Goal: Transaction & Acquisition: Purchase product/service

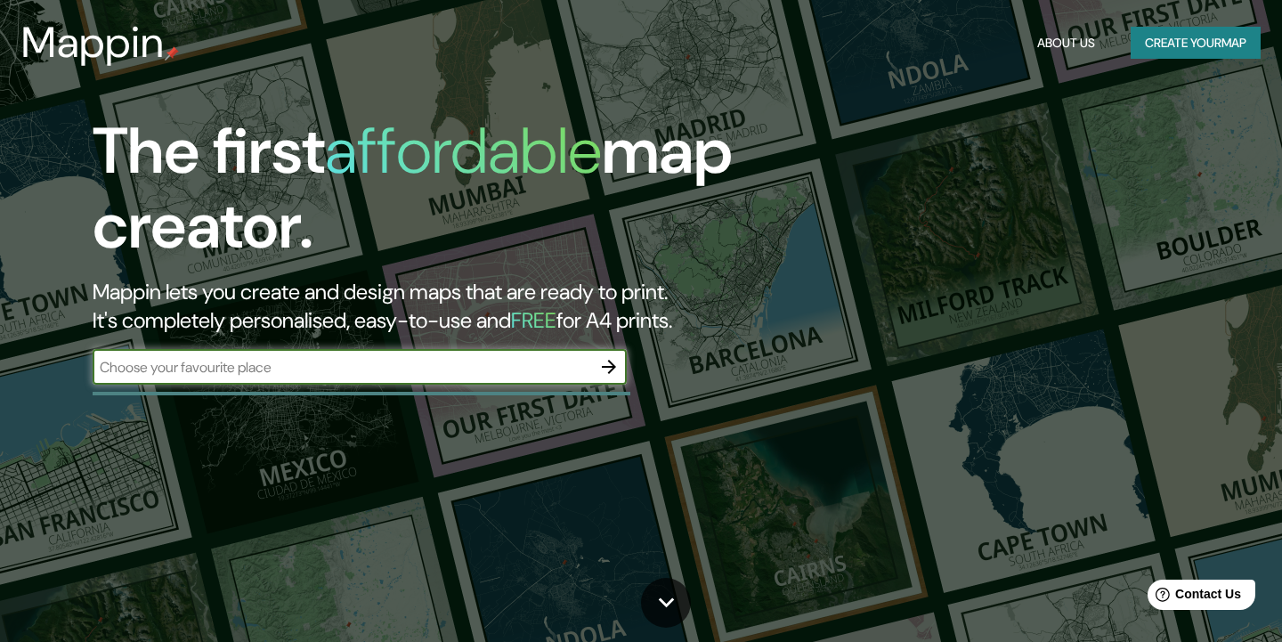
paste input "[GEOGRAPHIC_DATA]"
type input "[GEOGRAPHIC_DATA]"
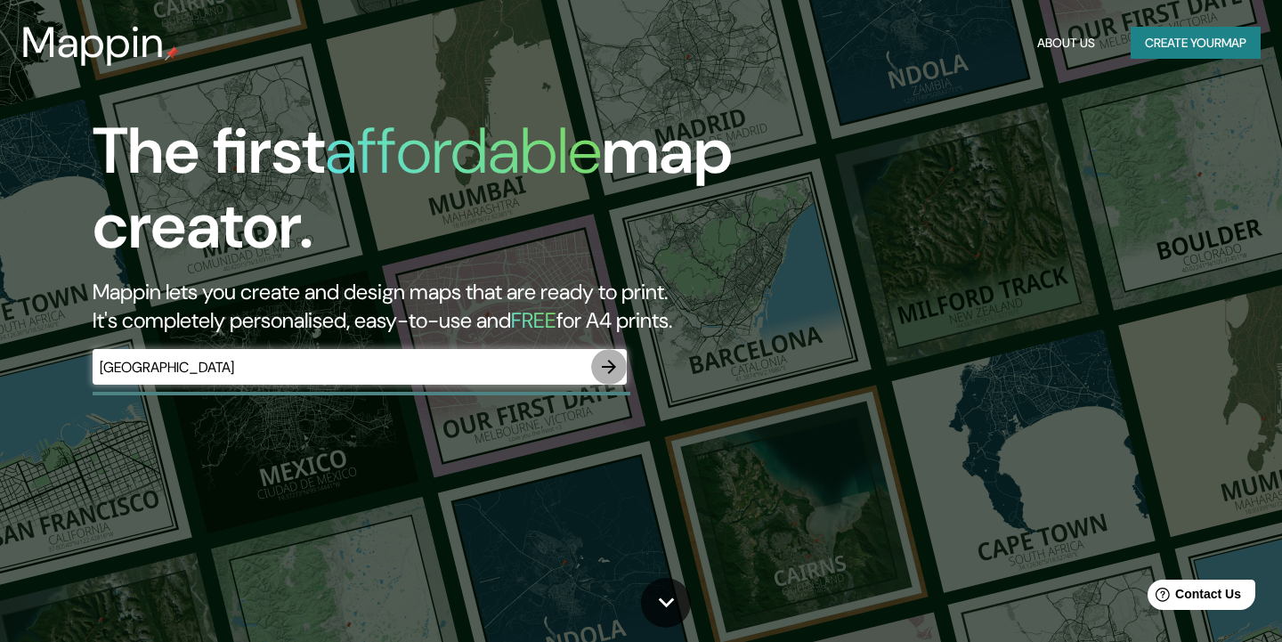
click at [612, 361] on icon "button" at bounding box center [608, 366] width 21 height 21
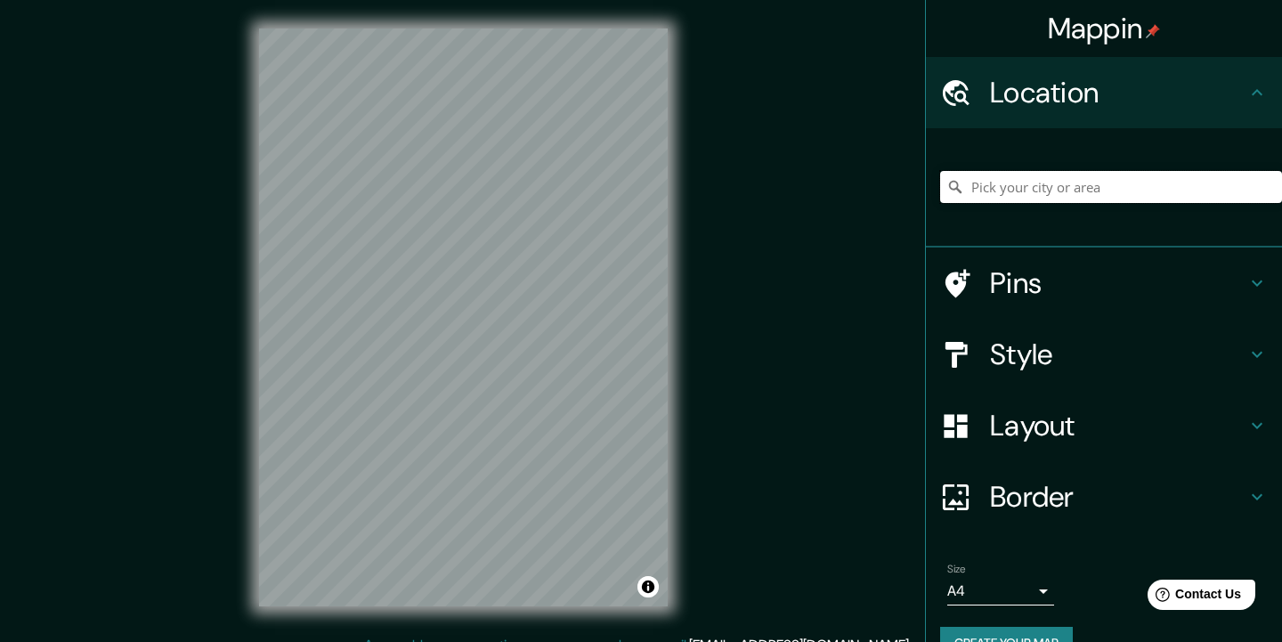
click at [1181, 189] on input "Pick your city or area" at bounding box center [1111, 187] width 342 height 32
paste input "[GEOGRAPHIC_DATA]"
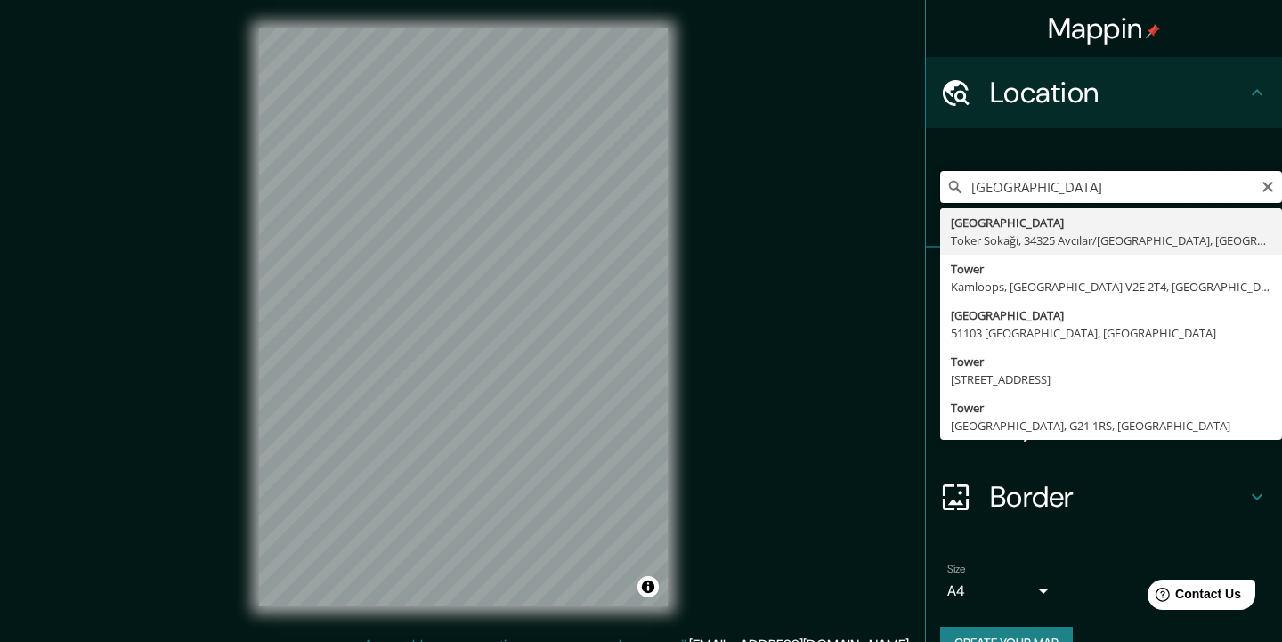
type input "[GEOGRAPHIC_DATA], Toker Sokağı, 34325 [GEOGRAPHIC_DATA]/[GEOGRAPHIC_DATA], [GE…"
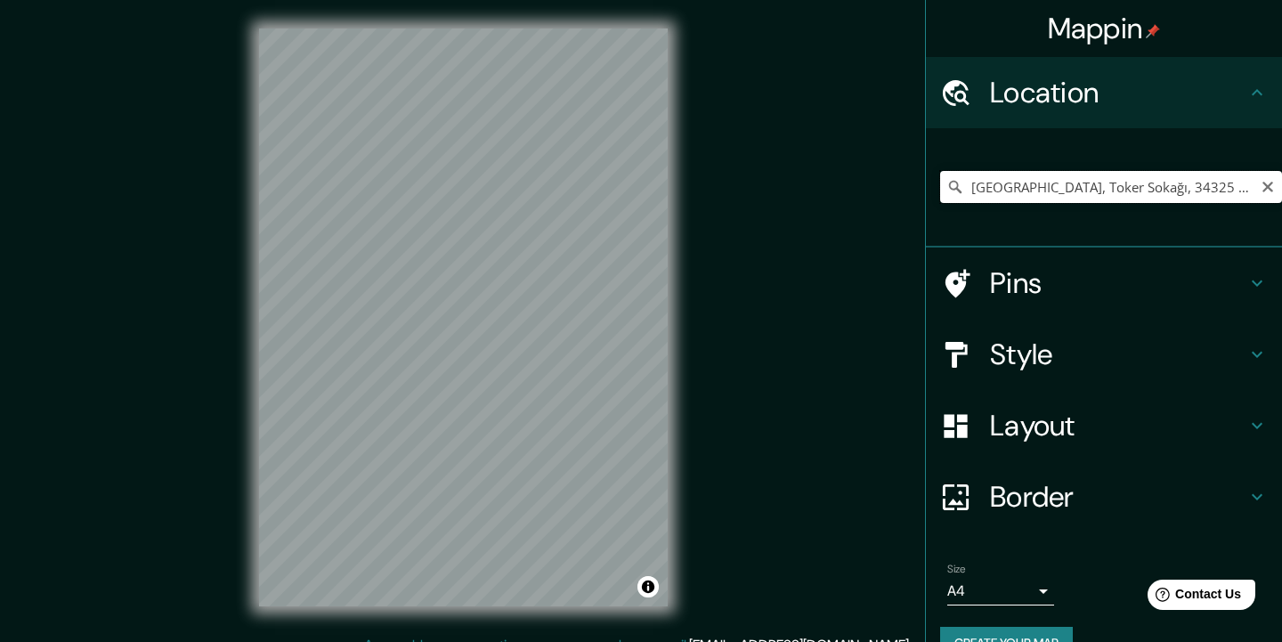
click at [1073, 185] on input "[GEOGRAPHIC_DATA], Toker Sokağı, 34325 [GEOGRAPHIC_DATA]/[GEOGRAPHIC_DATA], [GE…" at bounding box center [1111, 187] width 342 height 32
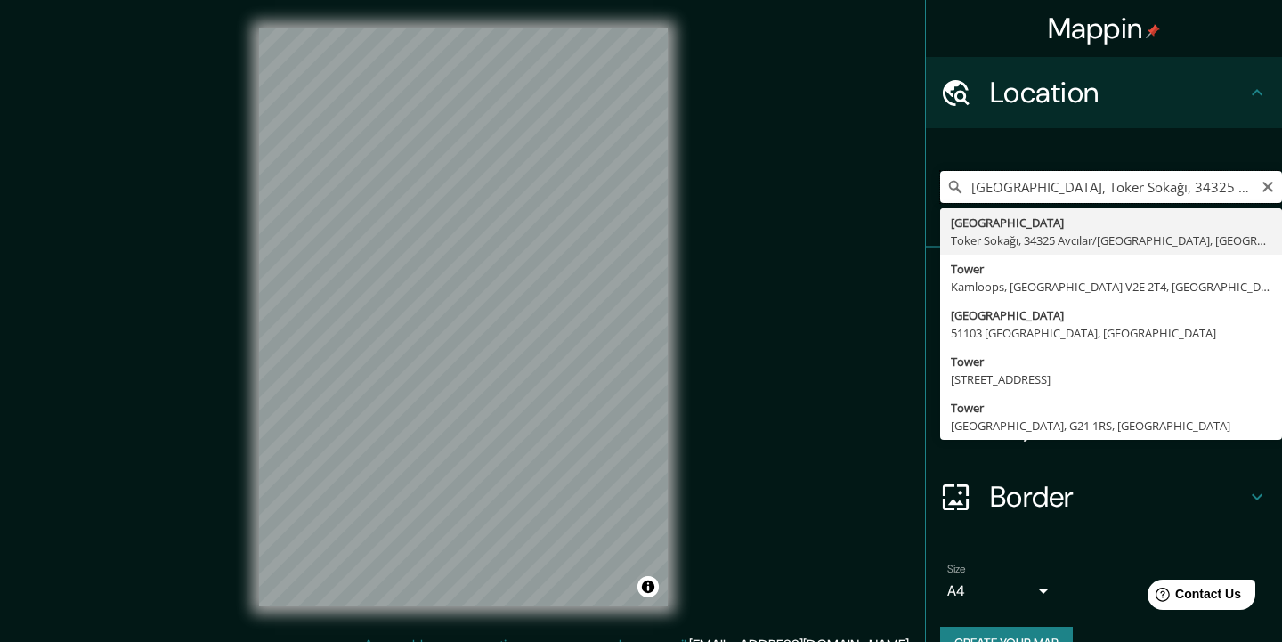
click at [1073, 186] on input "[GEOGRAPHIC_DATA], Toker Sokağı, 34325 [GEOGRAPHIC_DATA]/[GEOGRAPHIC_DATA], [GE…" at bounding box center [1111, 187] width 342 height 32
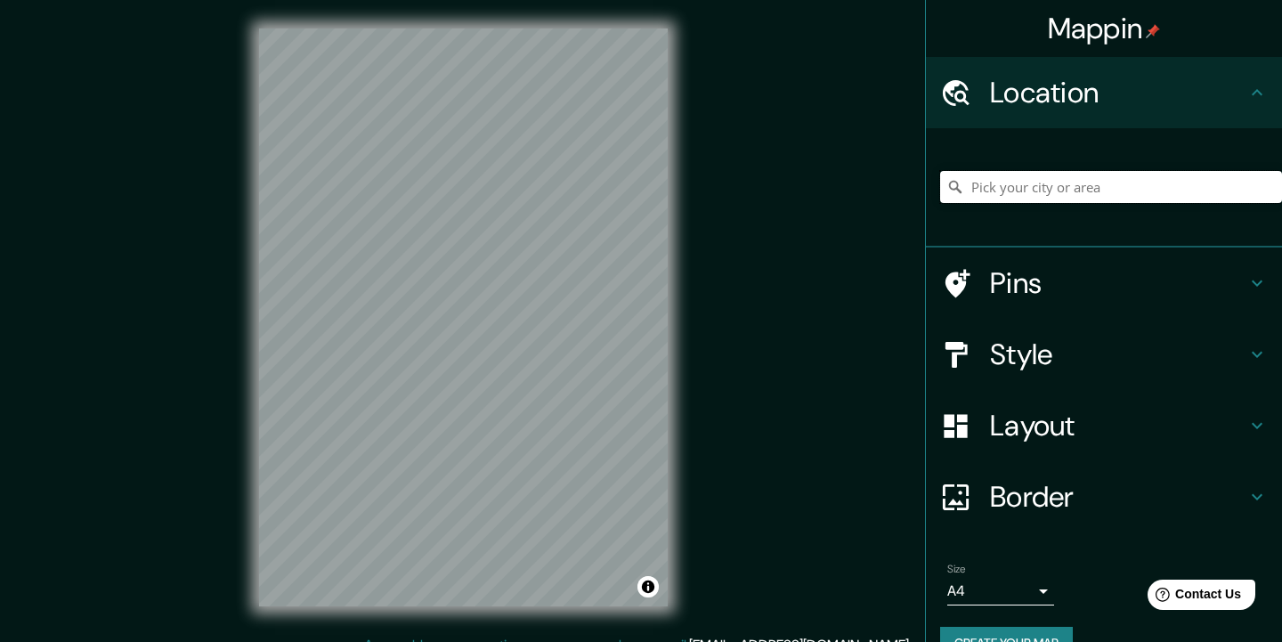
paste input "[GEOGRAPHIC_DATA]"
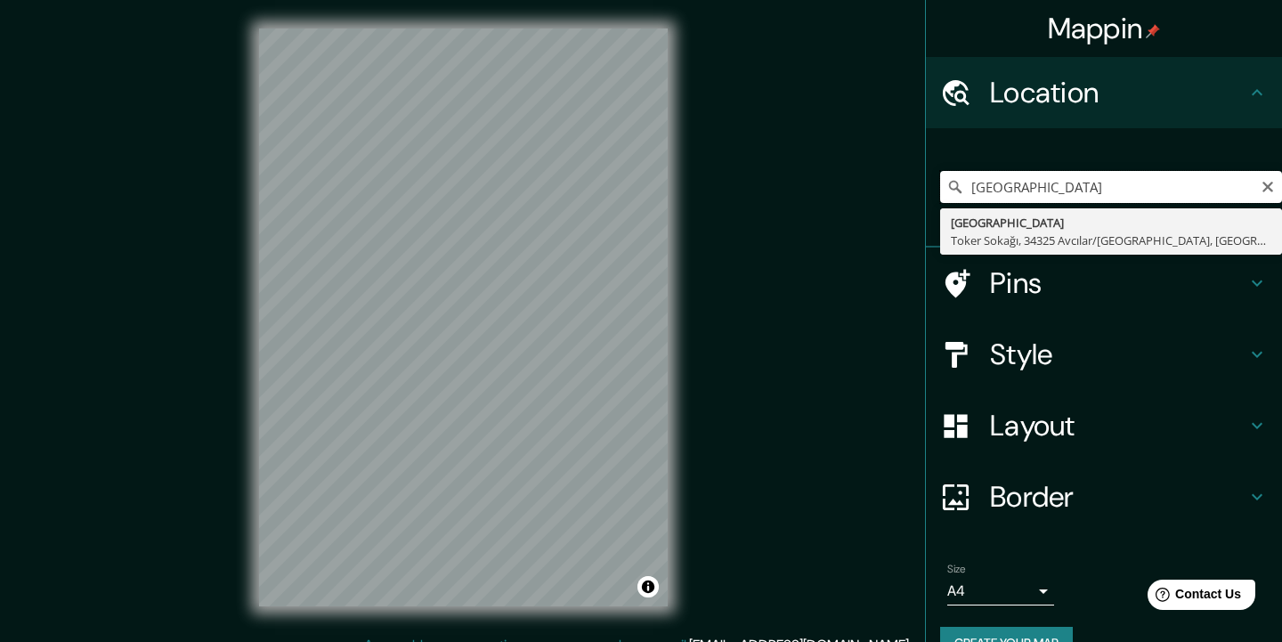
click at [1152, 182] on input "[GEOGRAPHIC_DATA]" at bounding box center [1111, 187] width 342 height 32
type input "[GEOGRAPHIC_DATA], Toker Sokağı, 34325 [GEOGRAPHIC_DATA]/[GEOGRAPHIC_DATA], [GE…"
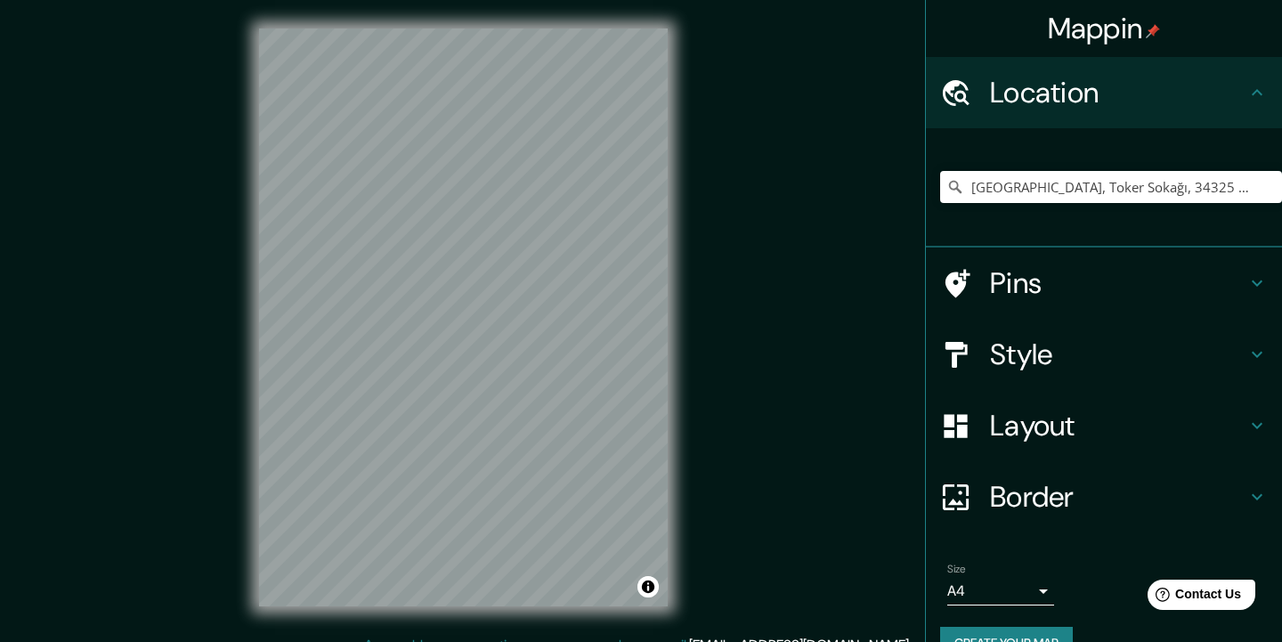
click at [1050, 366] on h4 "Style" at bounding box center [1118, 354] width 256 height 36
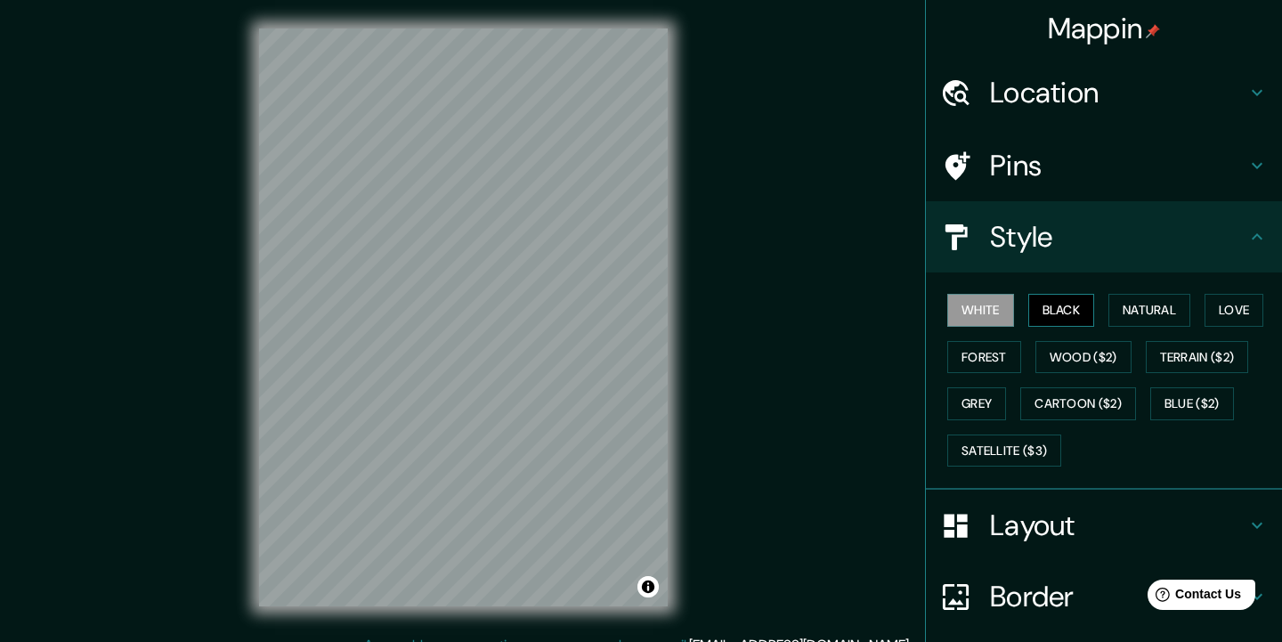
click at [1062, 317] on button "Black" at bounding box center [1061, 310] width 67 height 33
click at [1131, 312] on button "Natural" at bounding box center [1149, 310] width 82 height 33
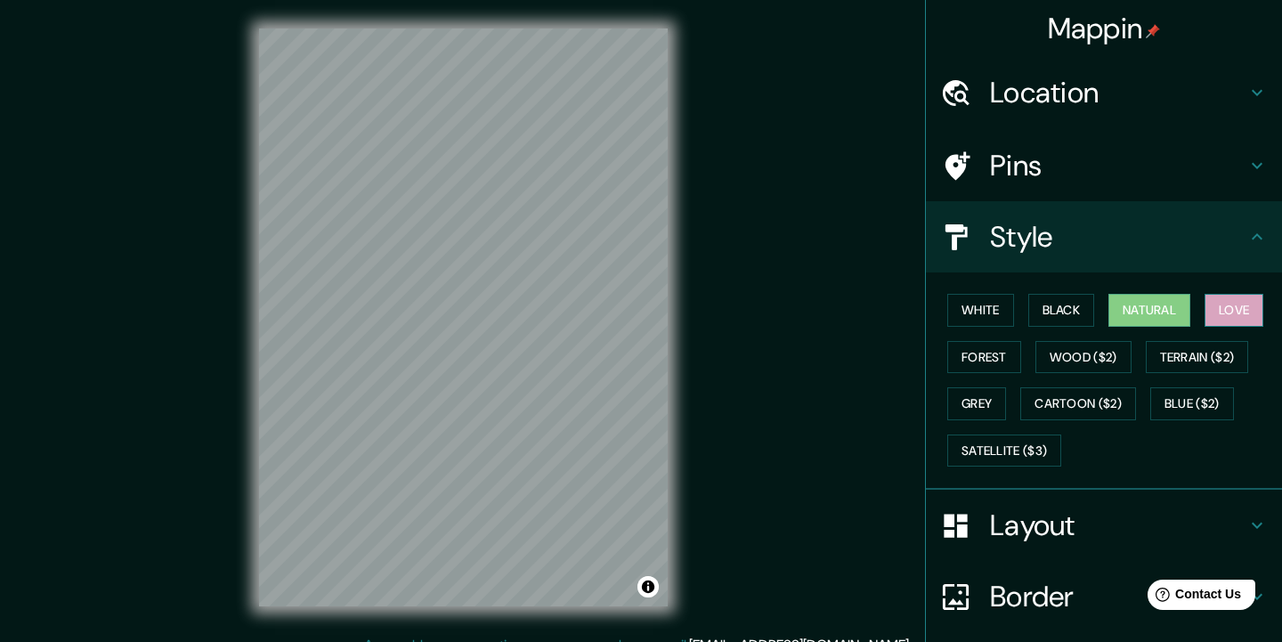
click at [1237, 306] on button "Love" at bounding box center [1233, 310] width 59 height 33
click at [996, 361] on button "Forest" at bounding box center [984, 357] width 74 height 33
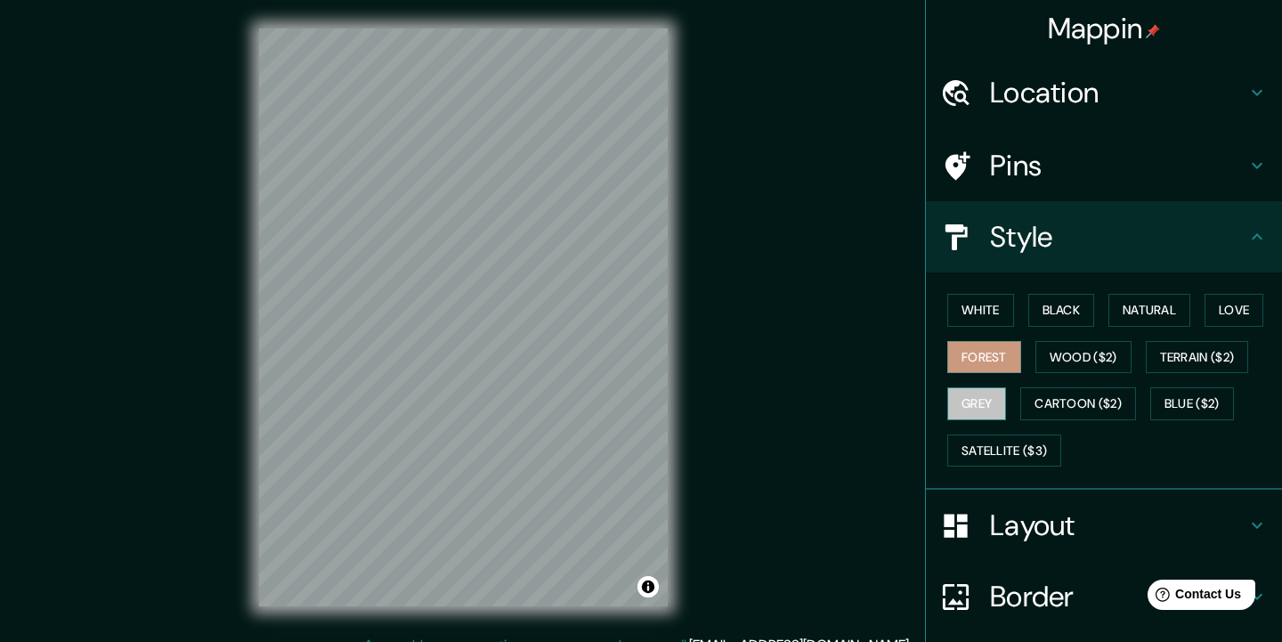
click at [988, 401] on button "Grey" at bounding box center [976, 403] width 59 height 33
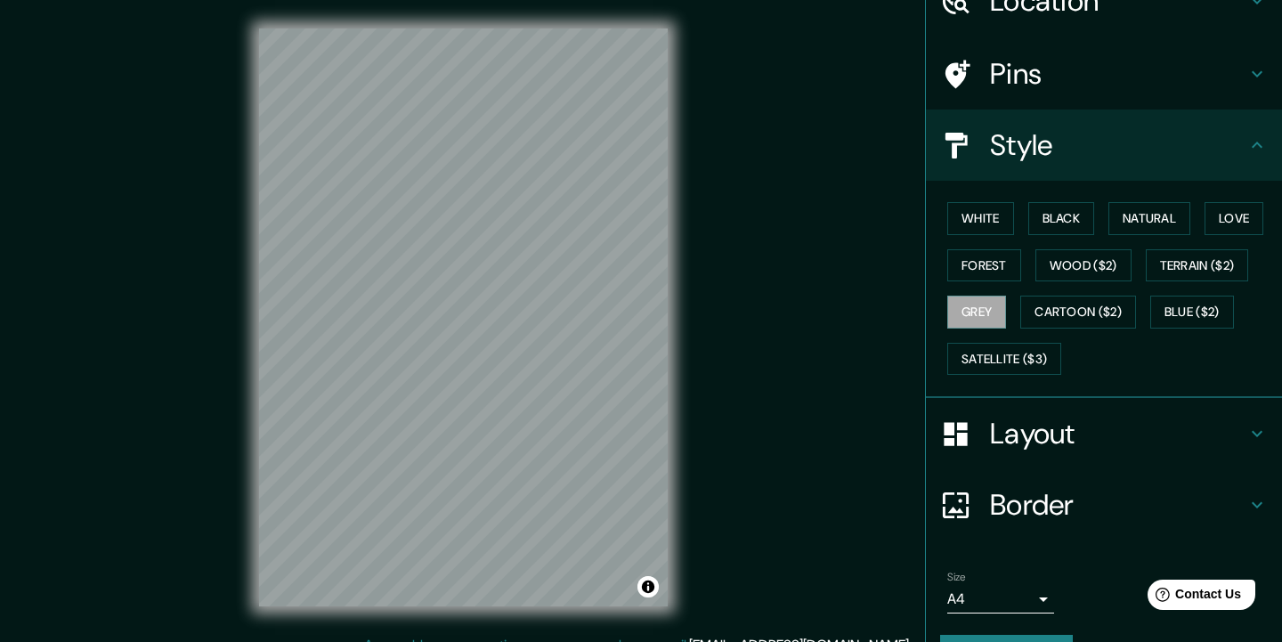
scroll to position [122, 0]
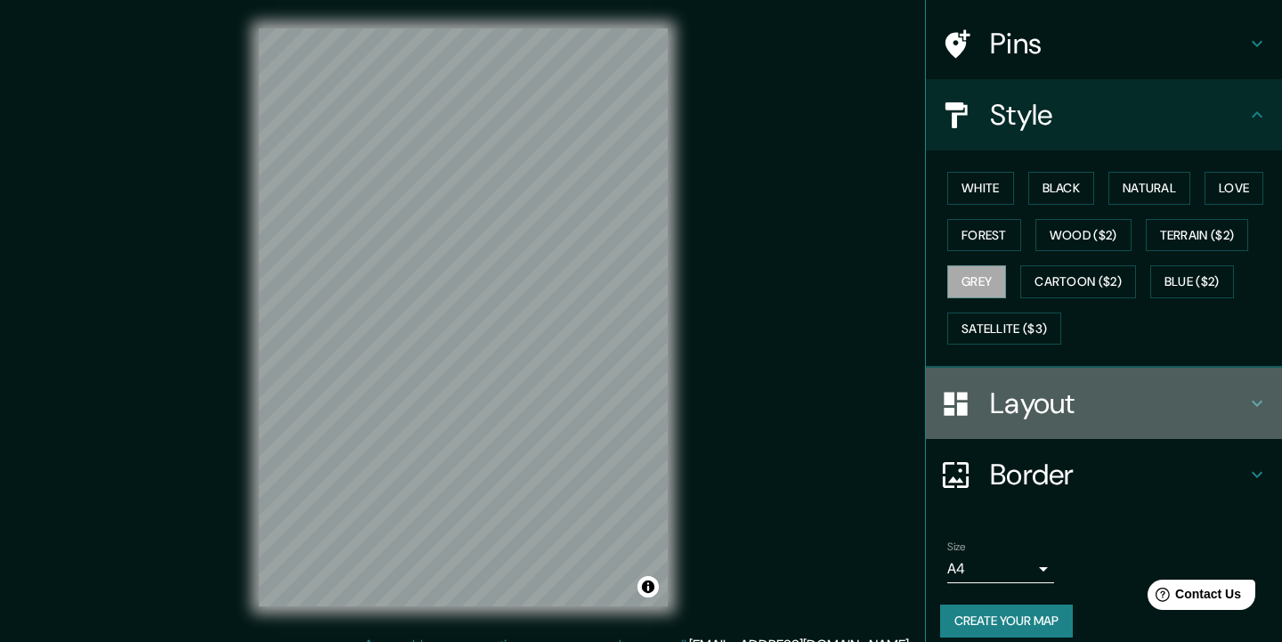
click at [1130, 401] on h4 "Layout" at bounding box center [1118, 403] width 256 height 36
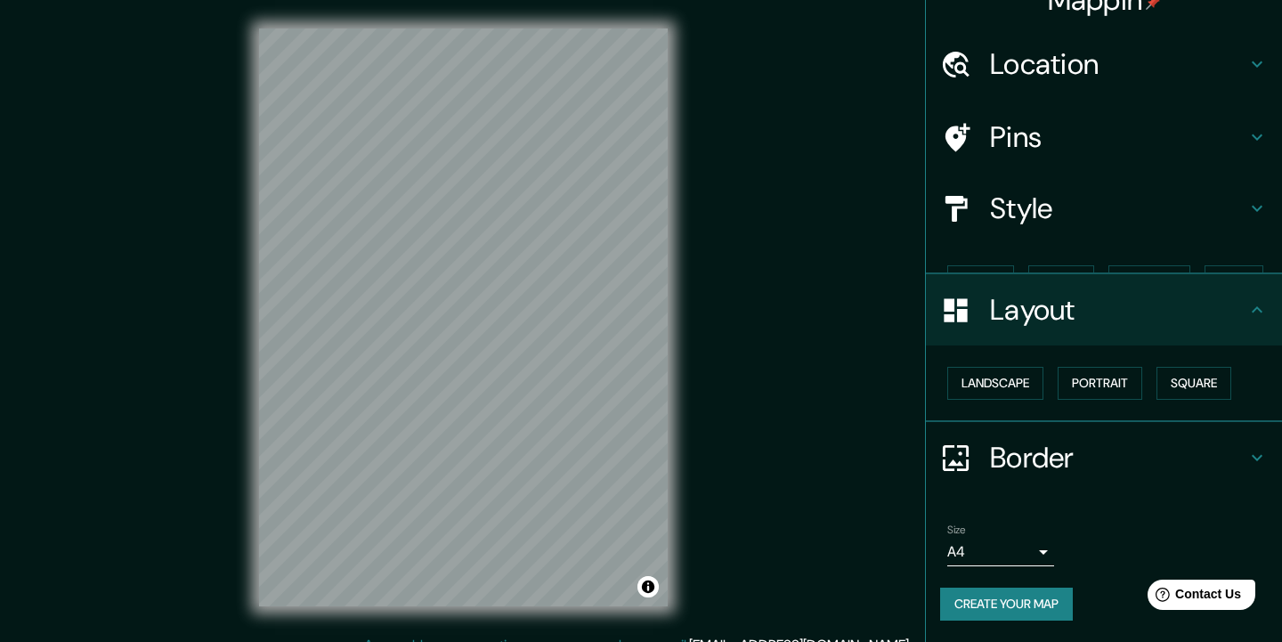
scroll to position [0, 0]
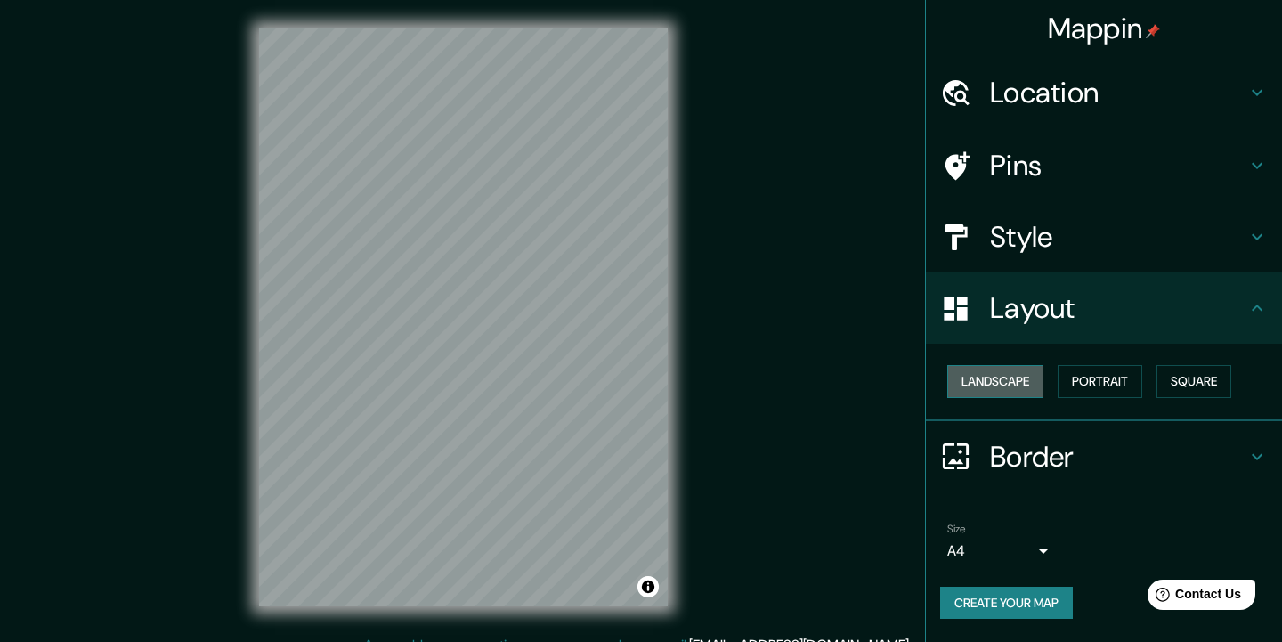
click at [1005, 380] on button "Landscape" at bounding box center [995, 381] width 96 height 33
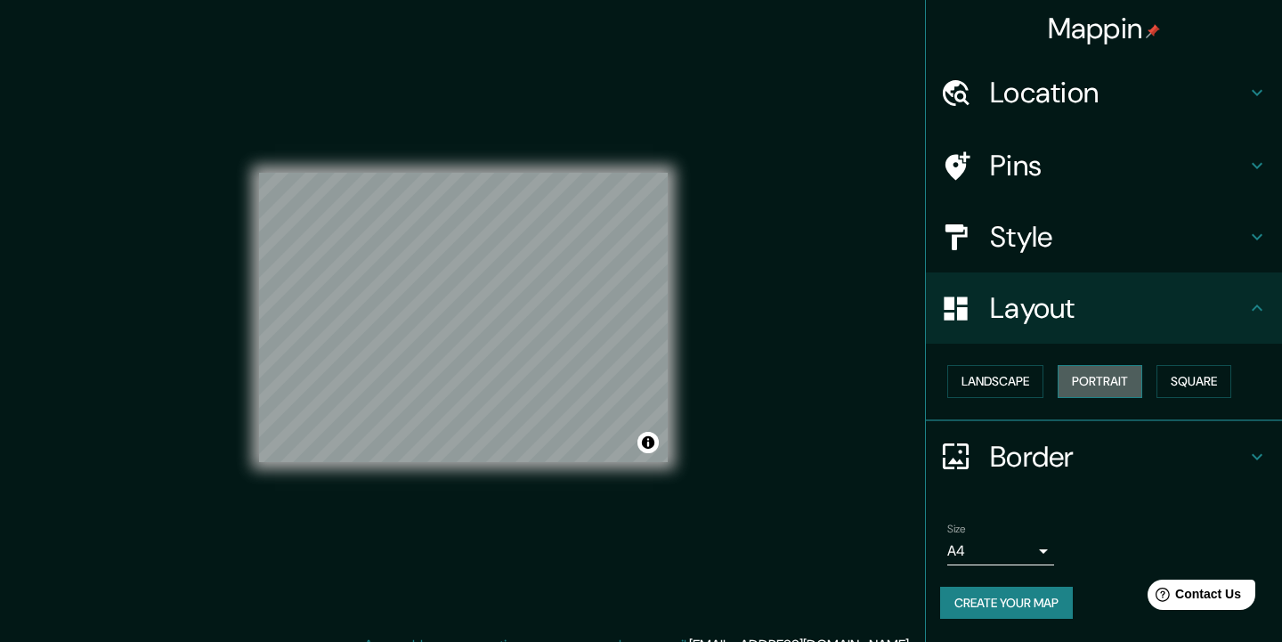
click at [1111, 383] on button "Portrait" at bounding box center [1100, 381] width 85 height 33
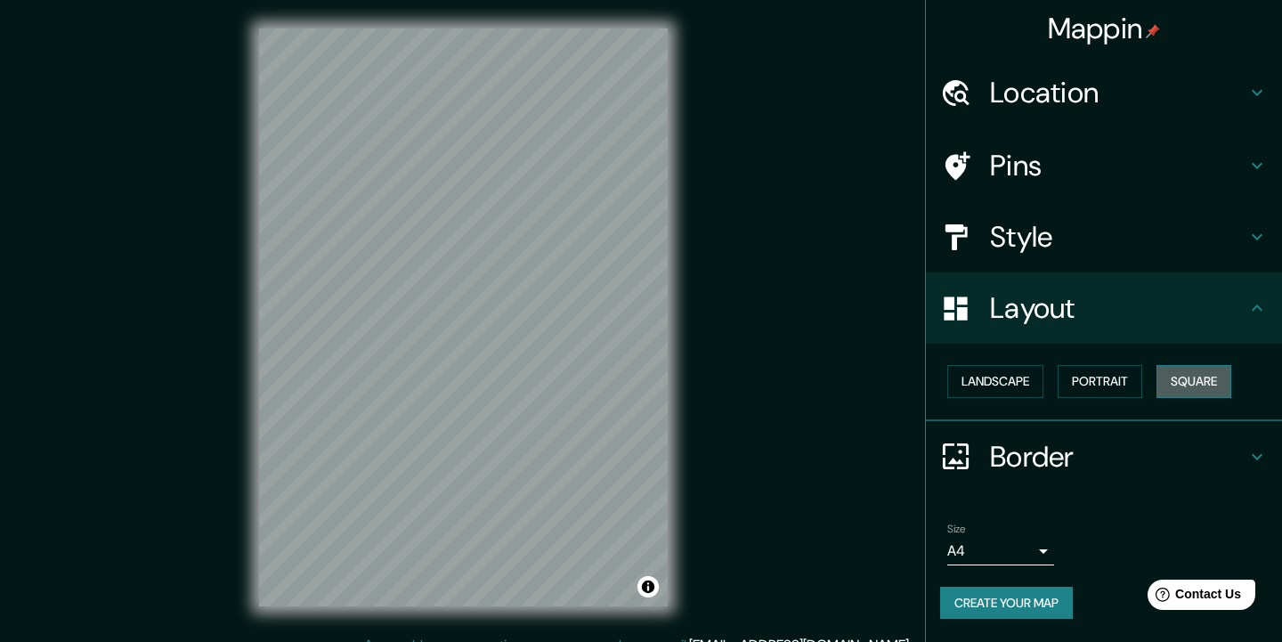
click at [1195, 385] on button "Square" at bounding box center [1193, 381] width 75 height 33
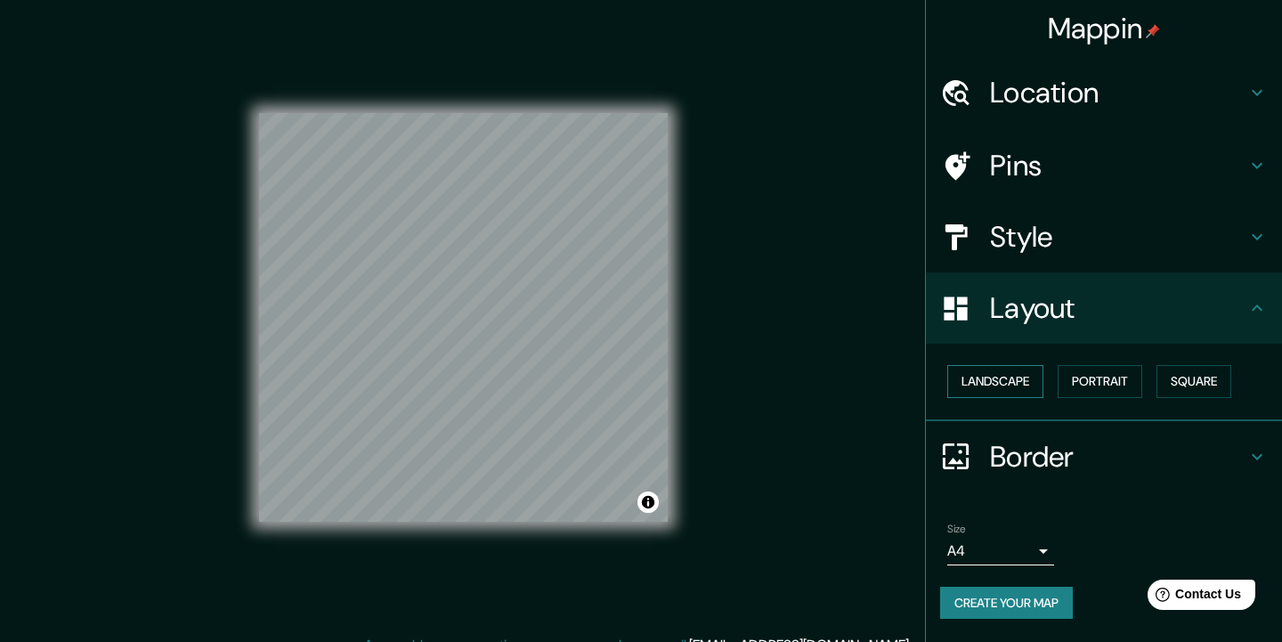
click at [976, 375] on button "Landscape" at bounding box center [995, 381] width 96 height 33
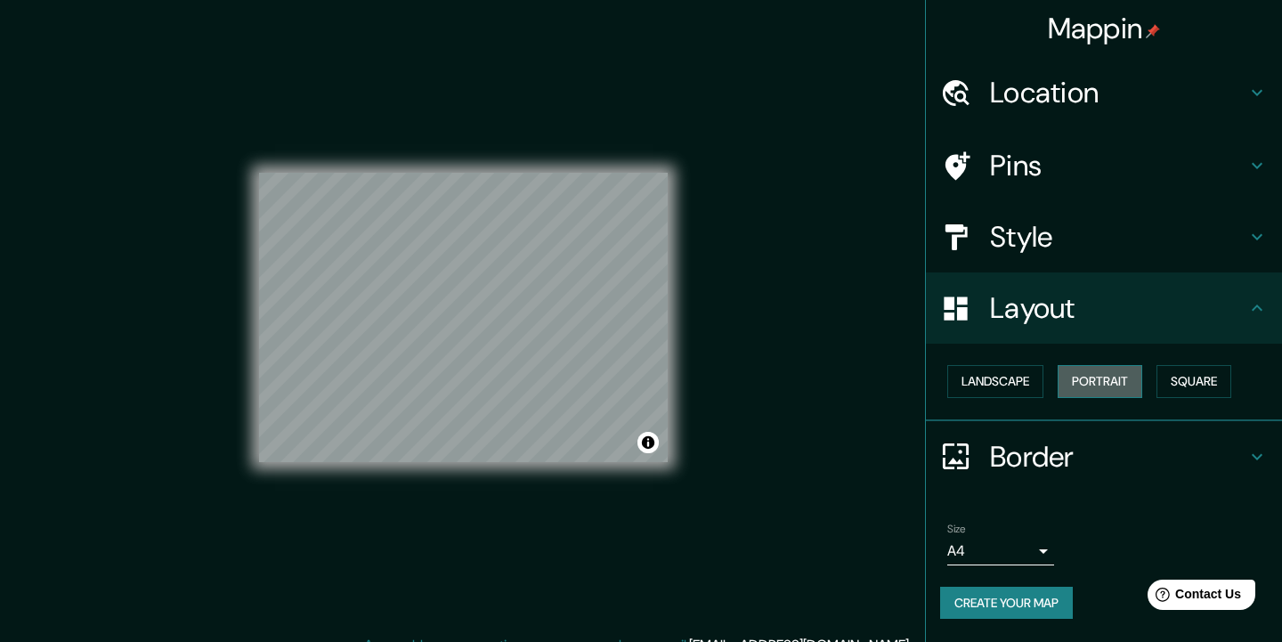
click at [1108, 380] on button "Portrait" at bounding box center [1100, 381] width 85 height 33
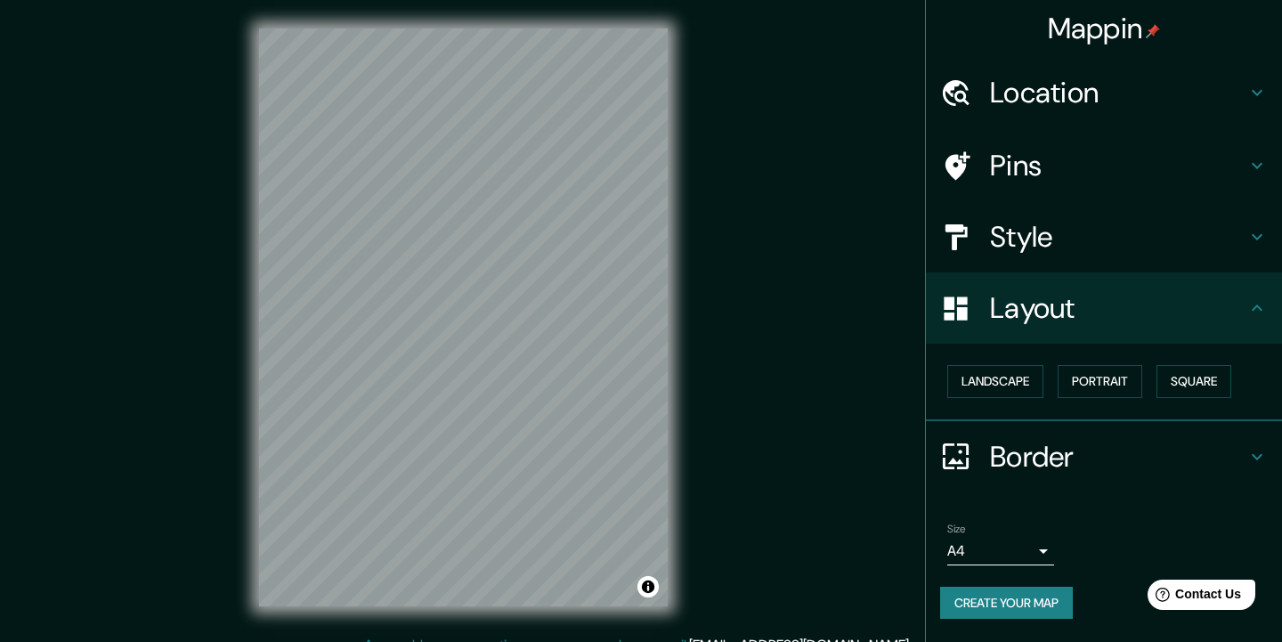
click at [1084, 429] on div "Border" at bounding box center [1104, 456] width 356 height 71
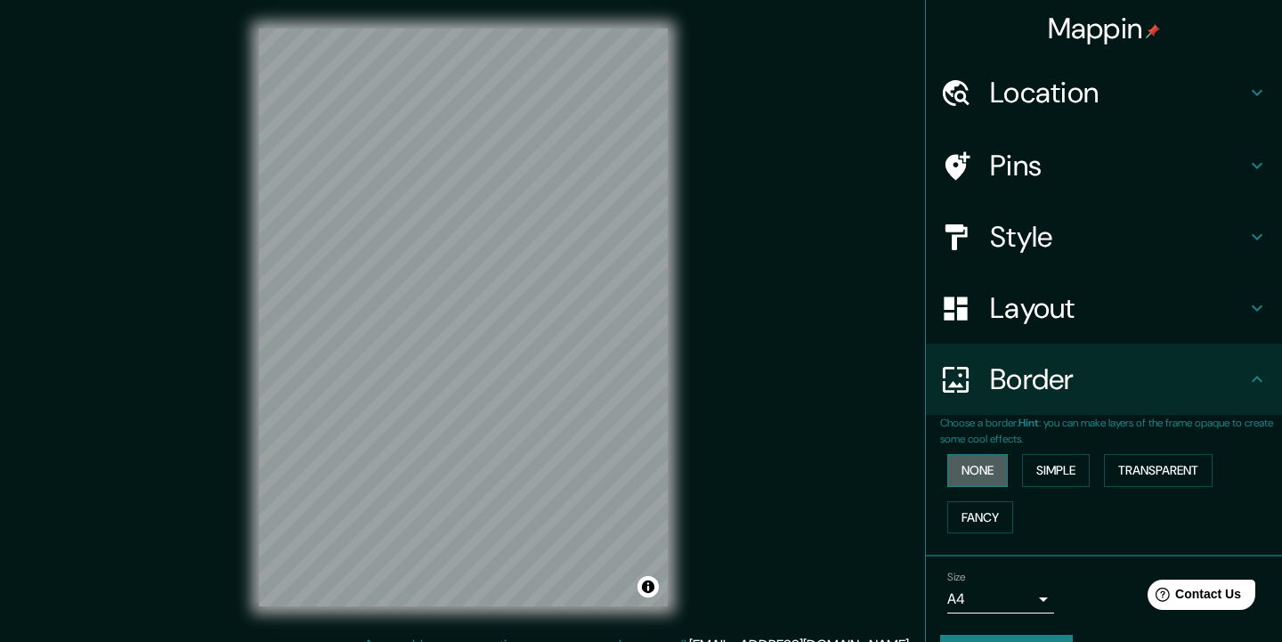
click at [971, 467] on button "None" at bounding box center [977, 470] width 61 height 33
click at [1070, 468] on button "Simple" at bounding box center [1056, 470] width 68 height 33
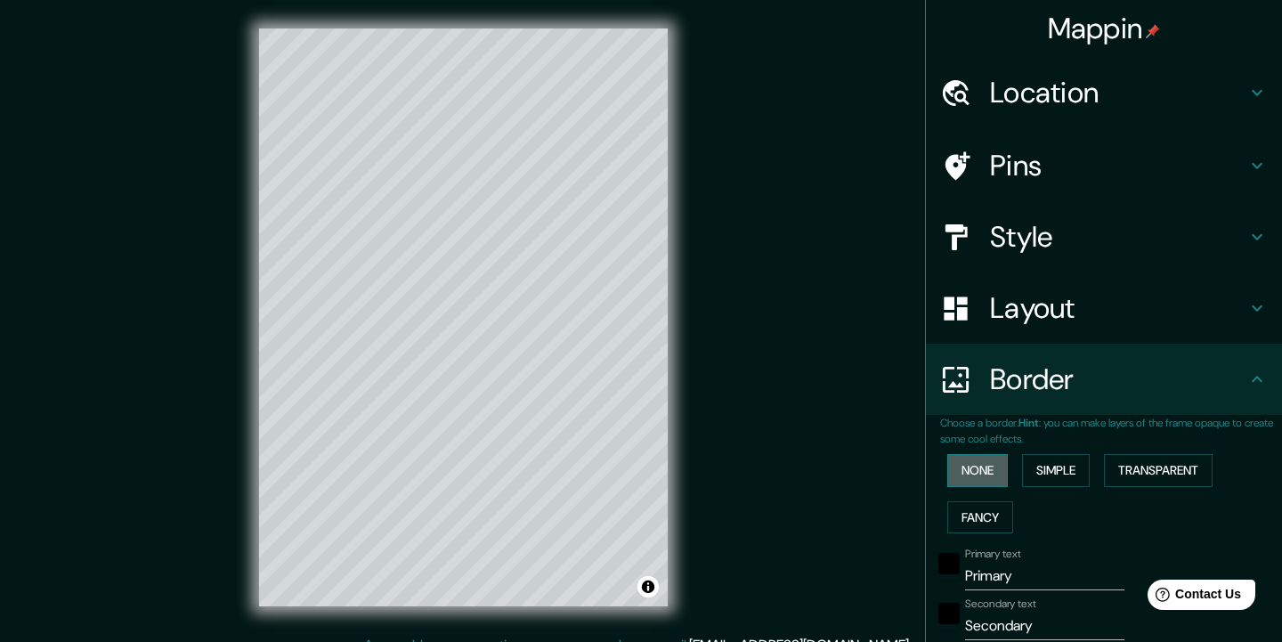
click at [1001, 467] on button "None" at bounding box center [977, 470] width 61 height 33
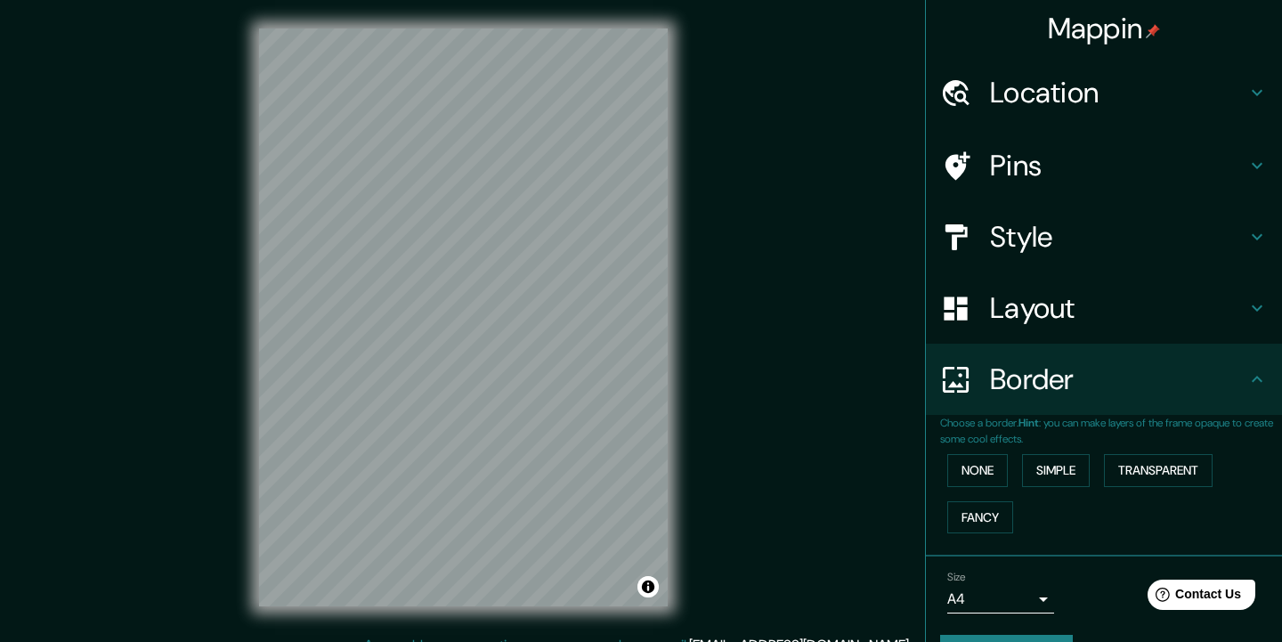
click at [1072, 83] on h4 "Location" at bounding box center [1118, 93] width 256 height 36
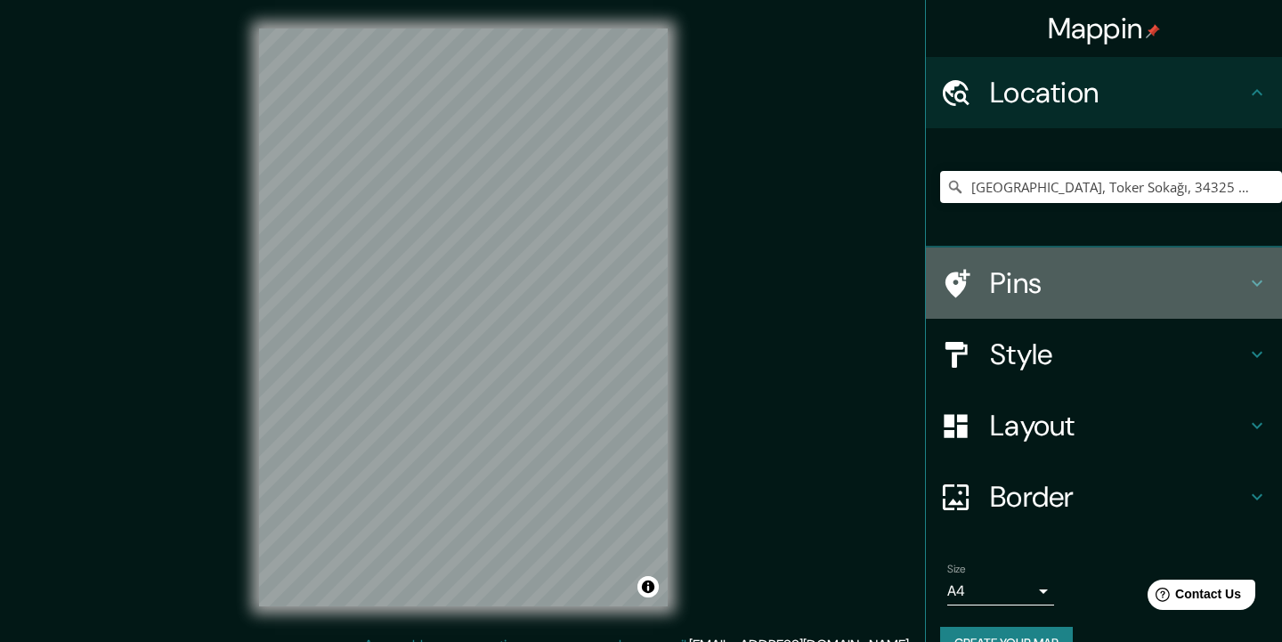
click at [1037, 297] on h4 "Pins" at bounding box center [1118, 283] width 256 height 36
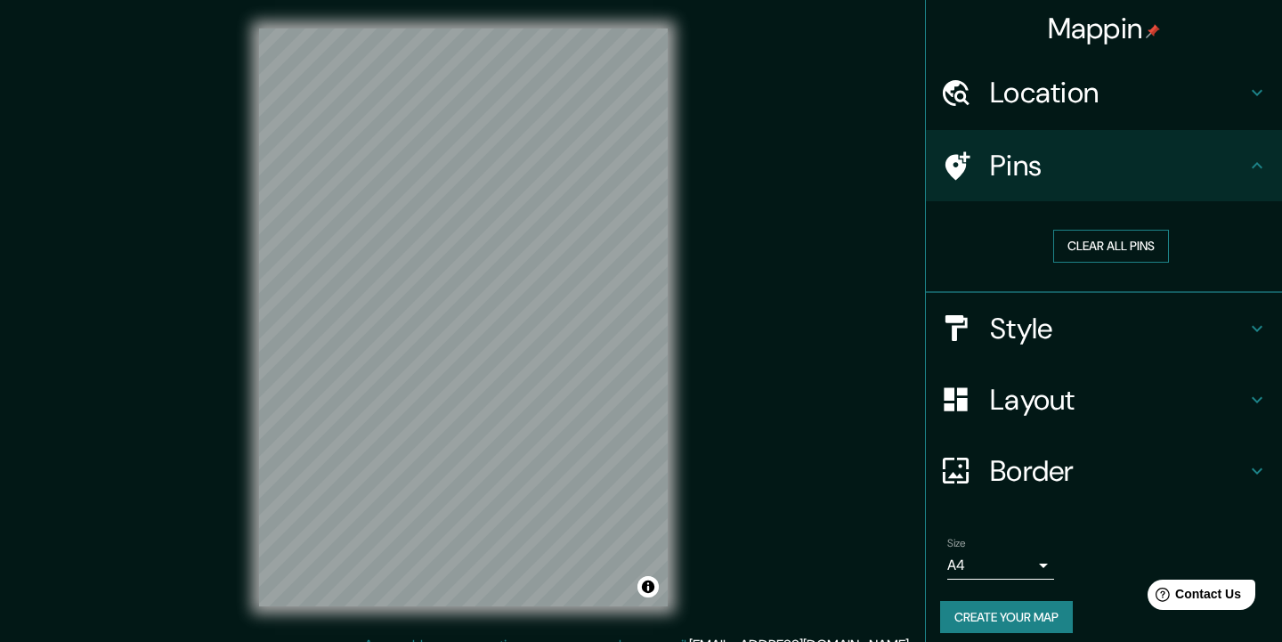
click at [1119, 246] on button "Clear all pins" at bounding box center [1111, 246] width 116 height 33
click at [1120, 246] on button "Clear all pins" at bounding box center [1111, 246] width 116 height 33
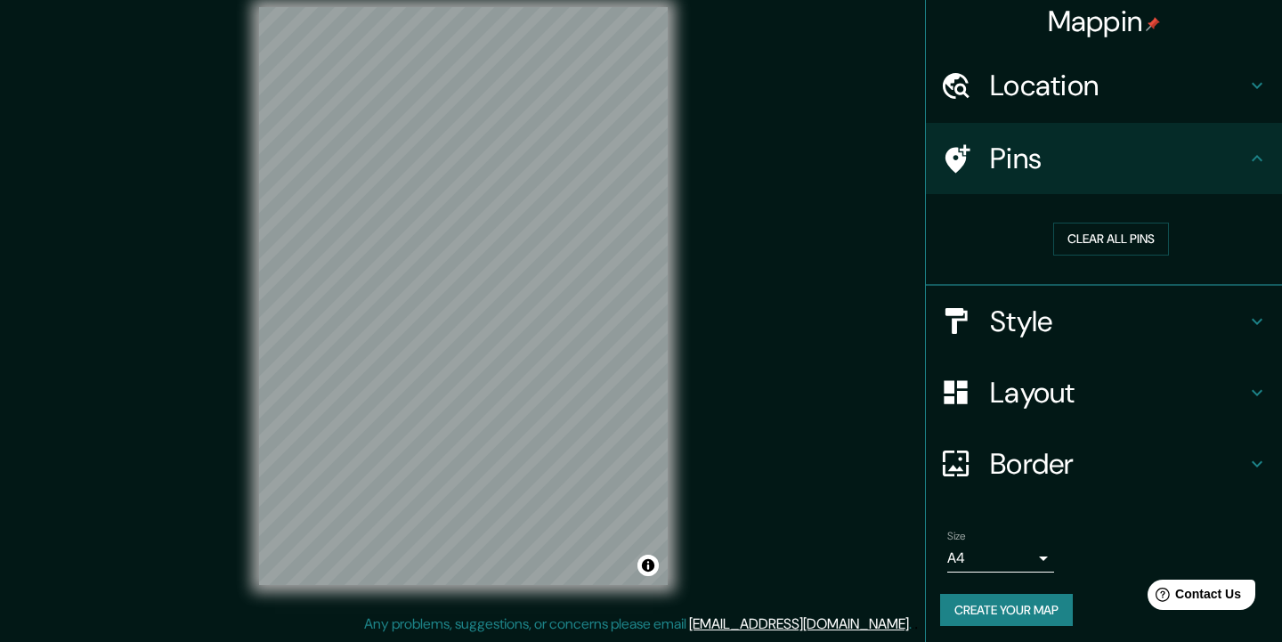
scroll to position [21, 0]
